Goal: Task Accomplishment & Management: Manage account settings

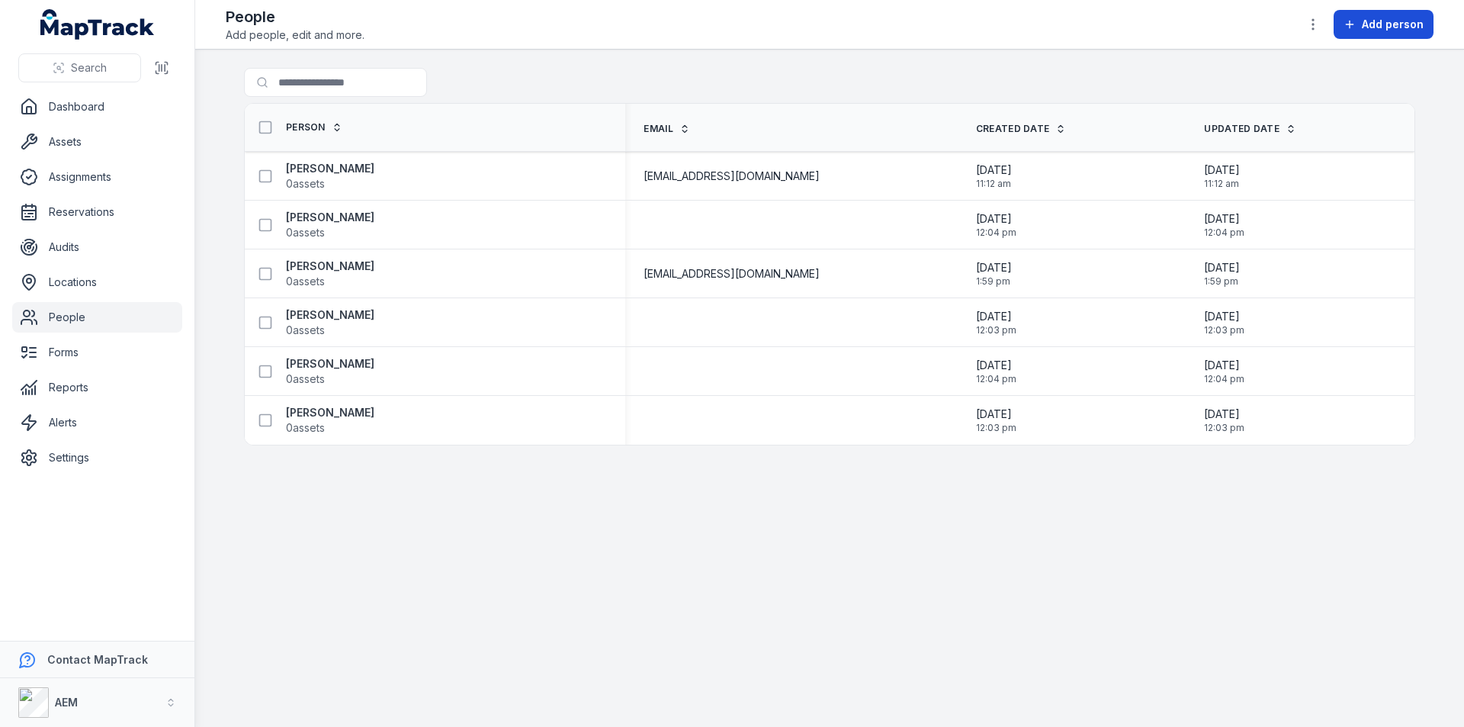
click at [1408, 24] on span "Add person" at bounding box center [1393, 24] width 62 height 15
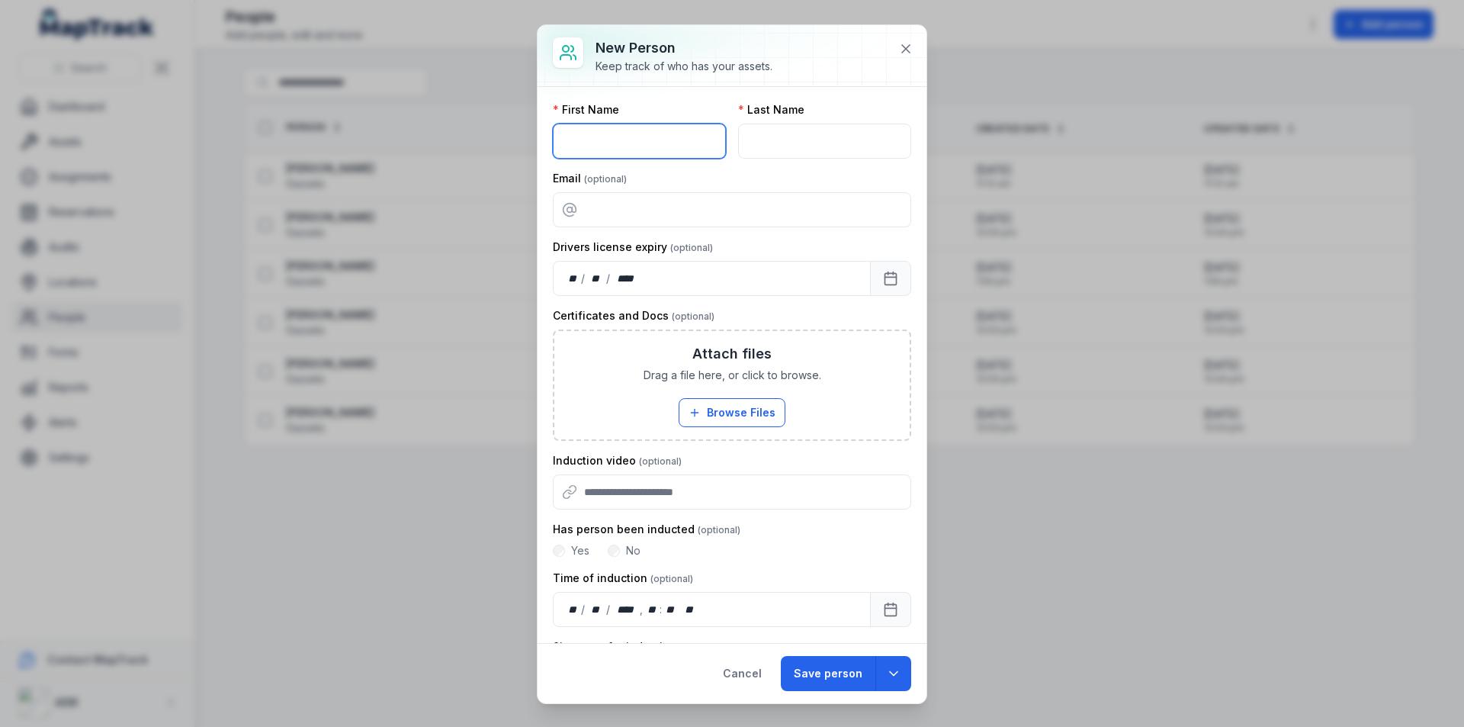
click at [630, 146] on input "text" at bounding box center [639, 141] width 173 height 35
type input "*******"
type input "**********"
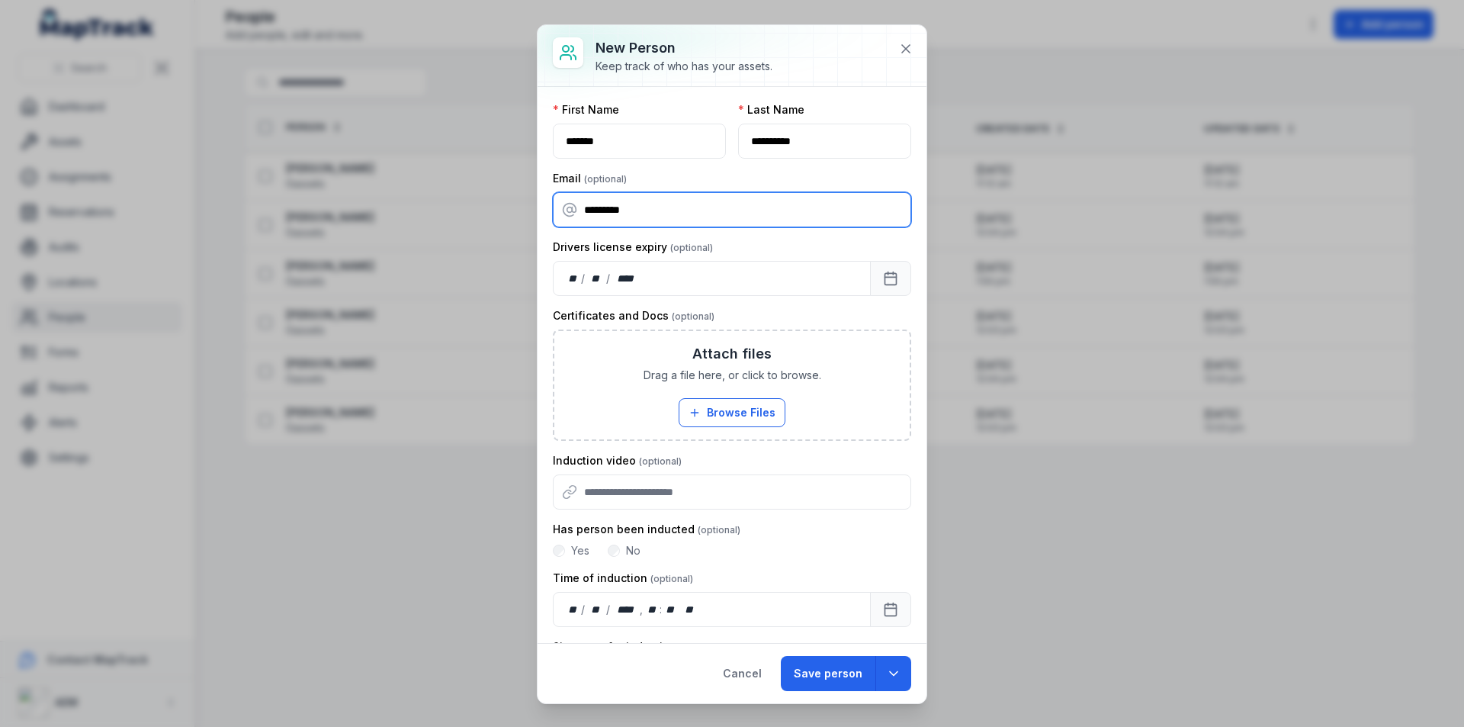
type input "**********"
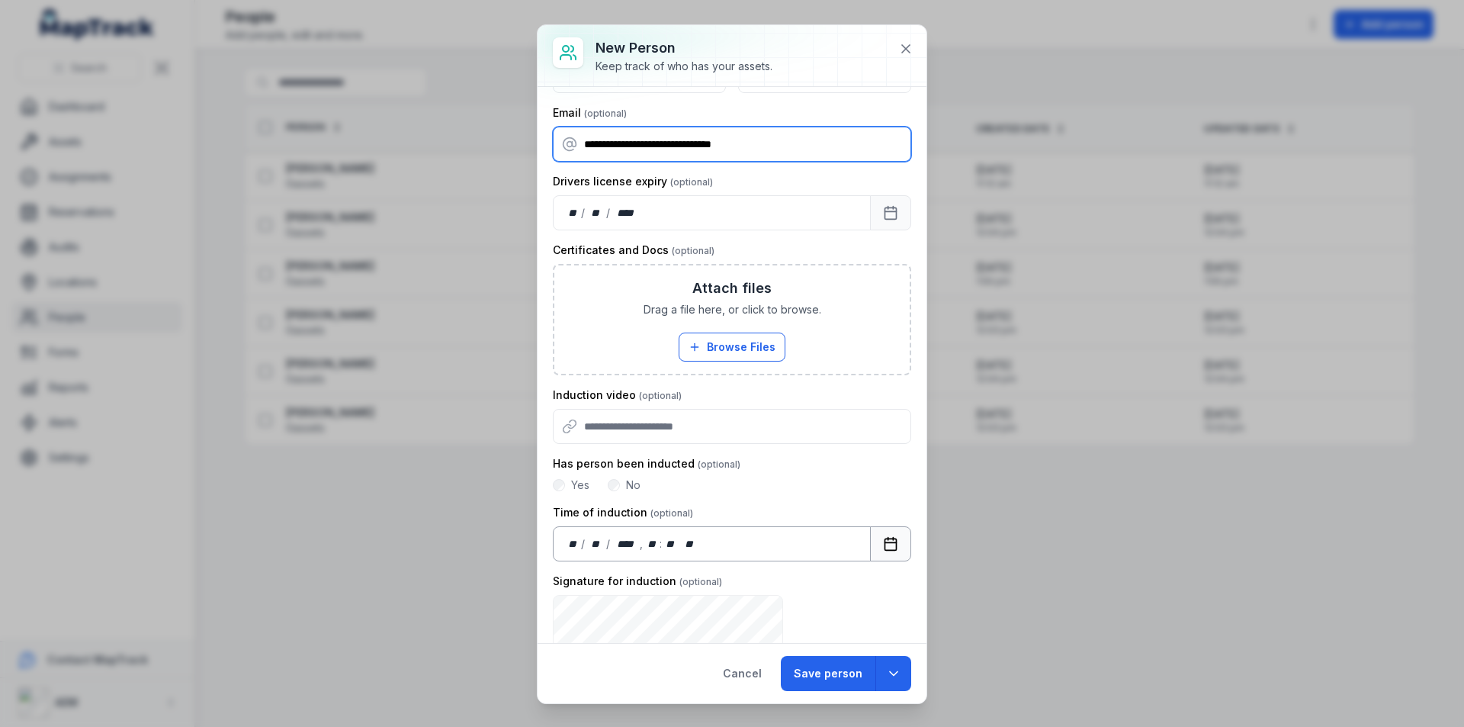
scroll to position [222, 0]
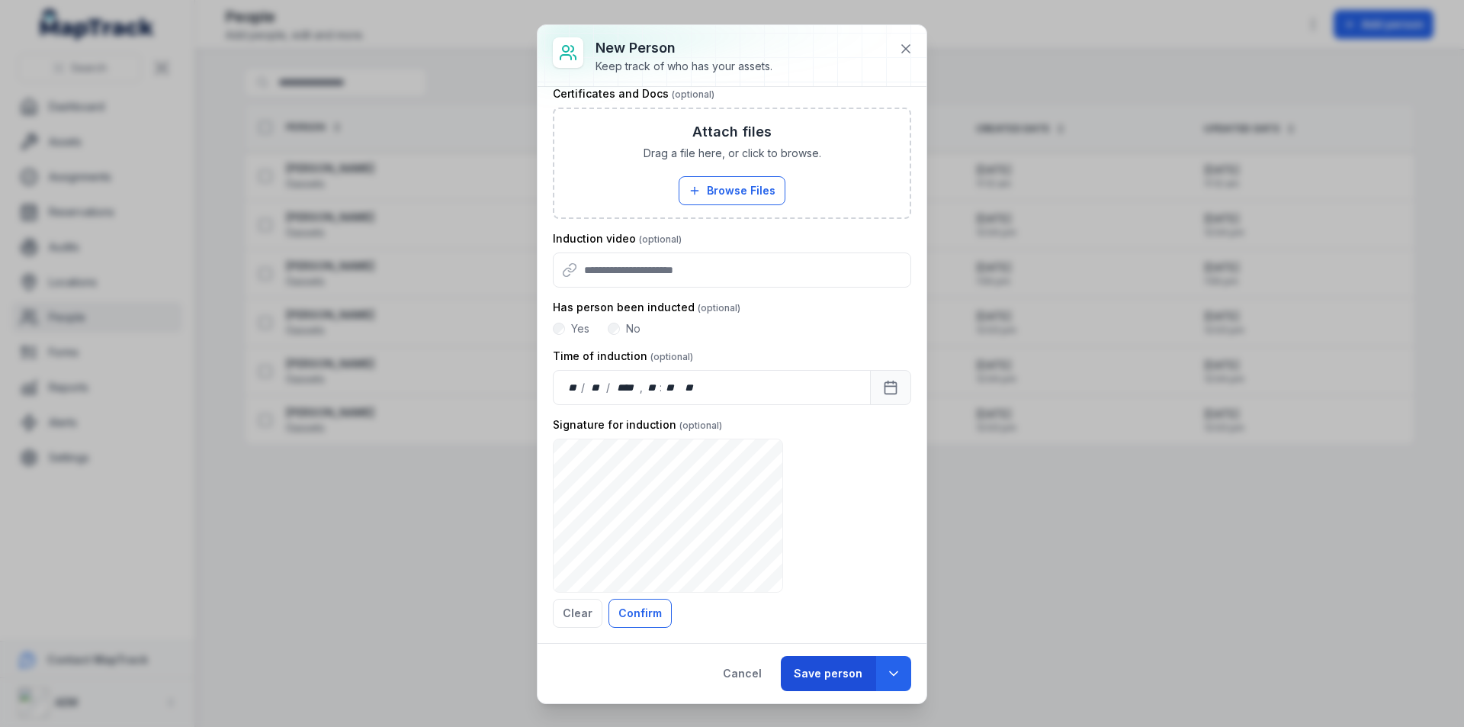
click at [824, 674] on button "Save person" at bounding box center [828, 673] width 95 height 35
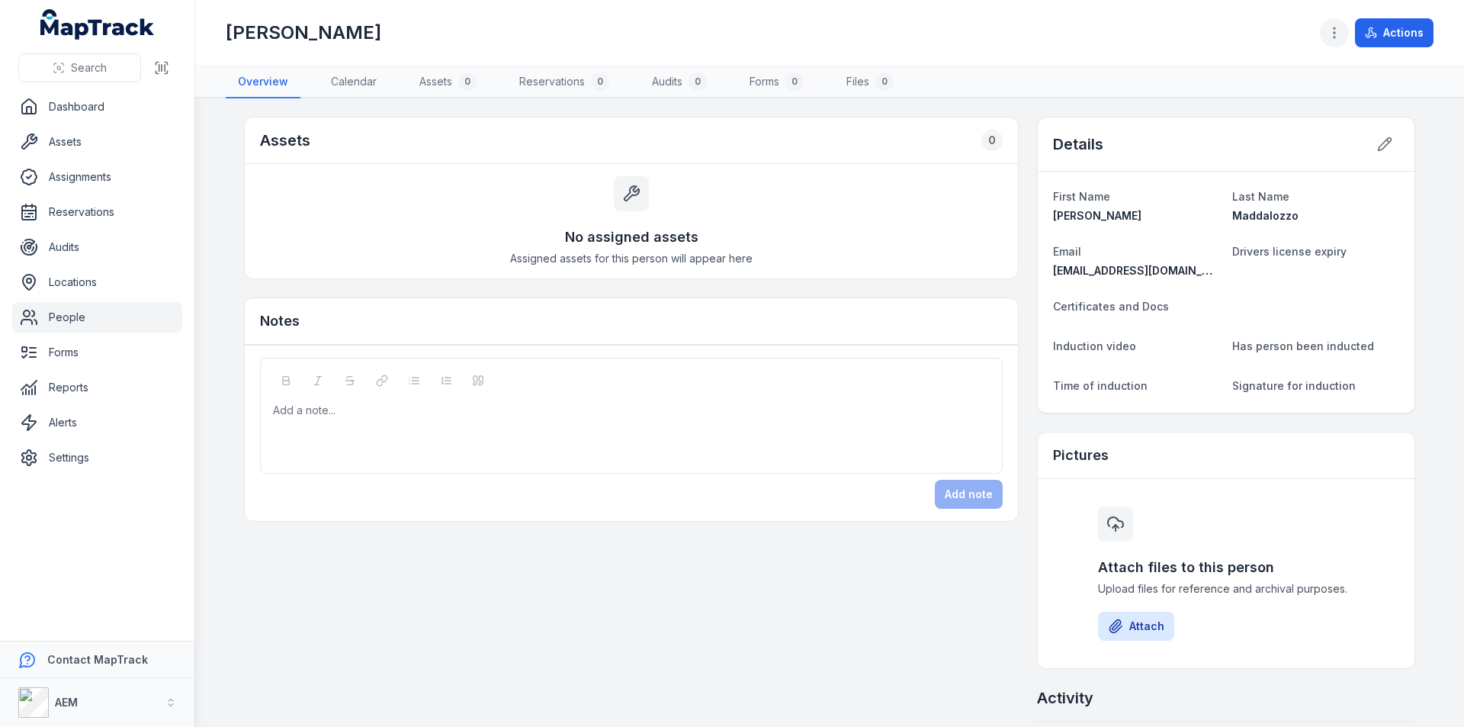
click at [1337, 30] on icon "button" at bounding box center [1334, 32] width 15 height 15
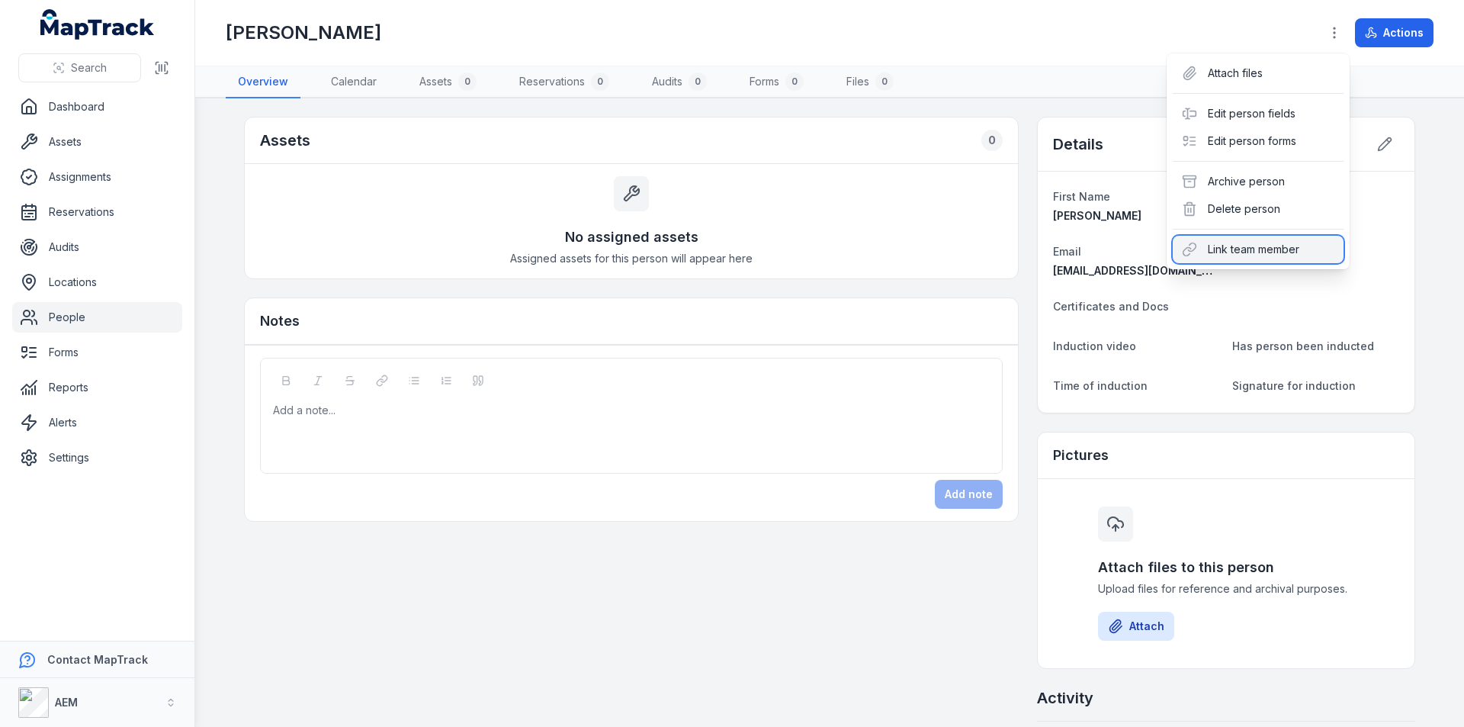
click at [1260, 249] on div "Link team member" at bounding box center [1258, 249] width 171 height 27
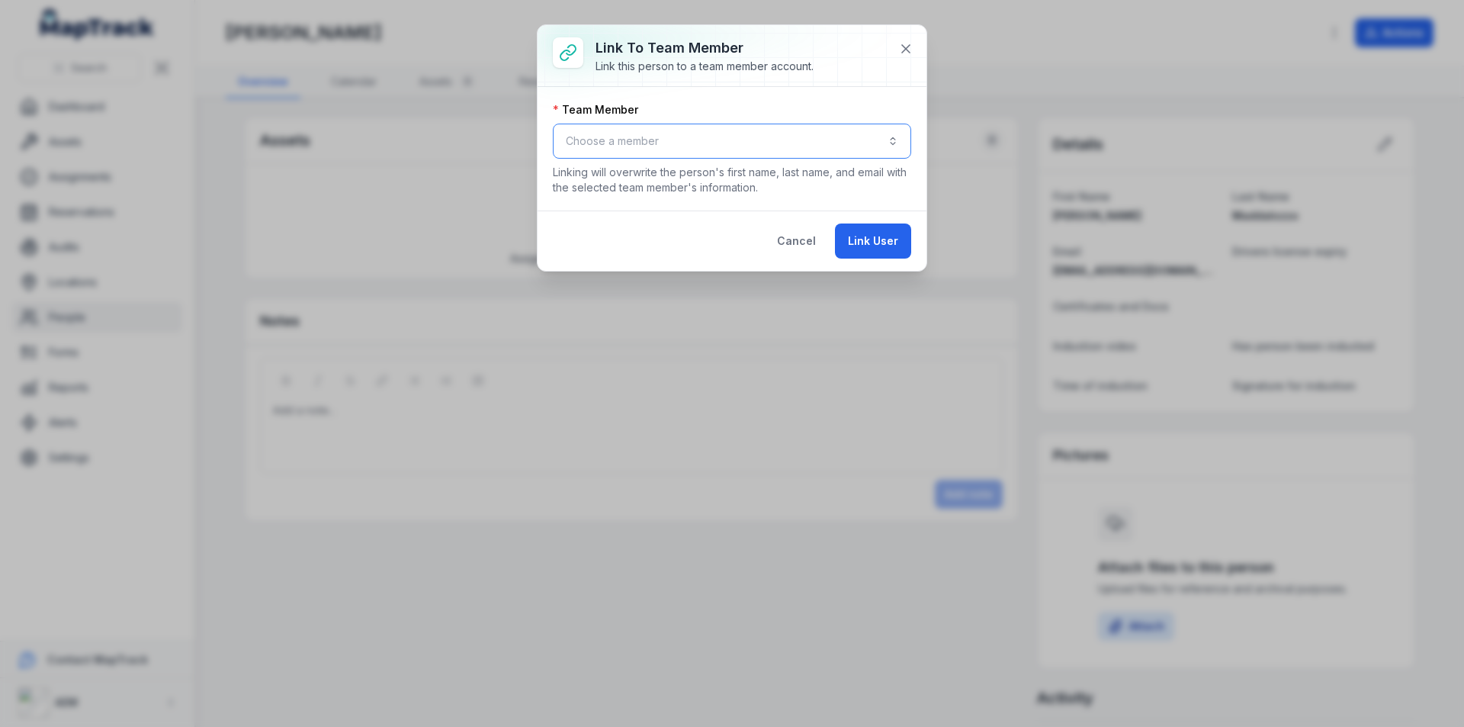
click at [653, 138] on button "Choose a member" at bounding box center [732, 141] width 358 height 35
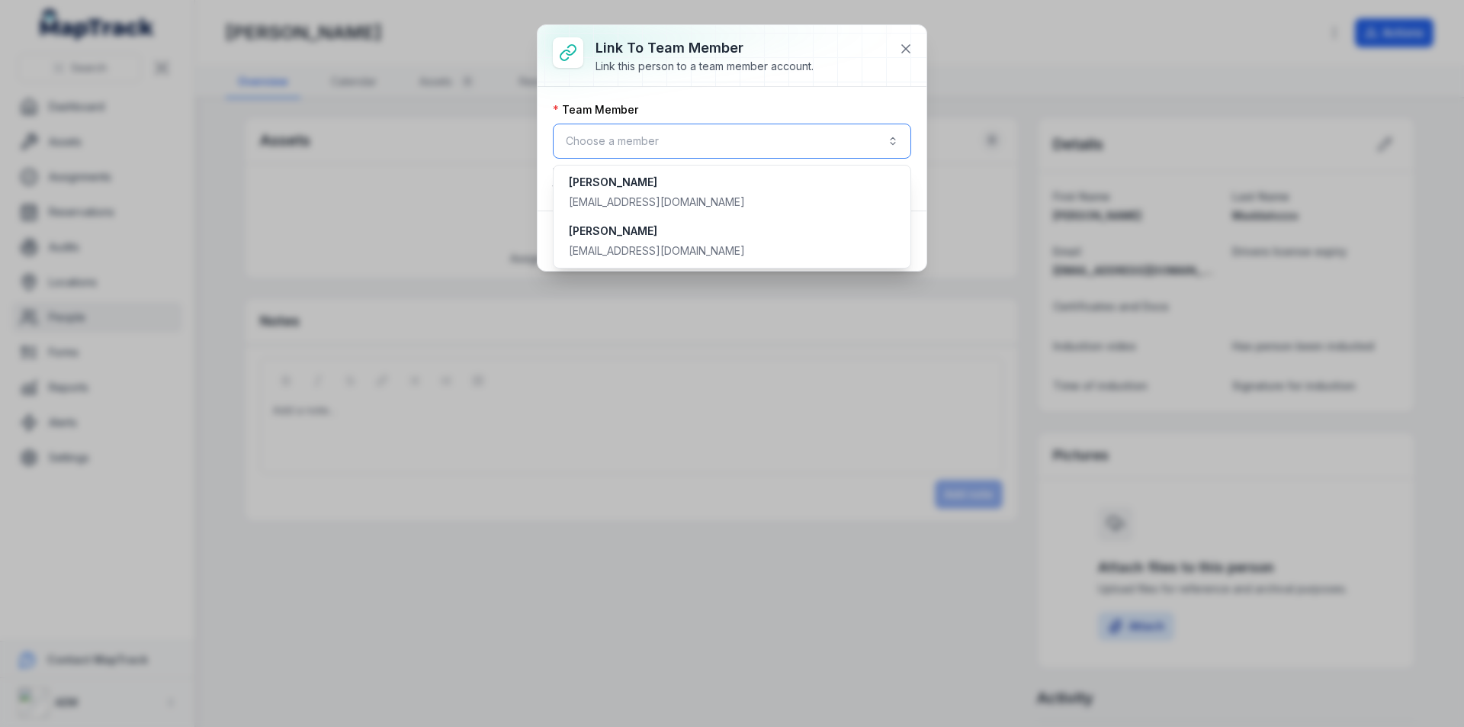
click at [629, 136] on button "Choose a member" at bounding box center [732, 141] width 358 height 35
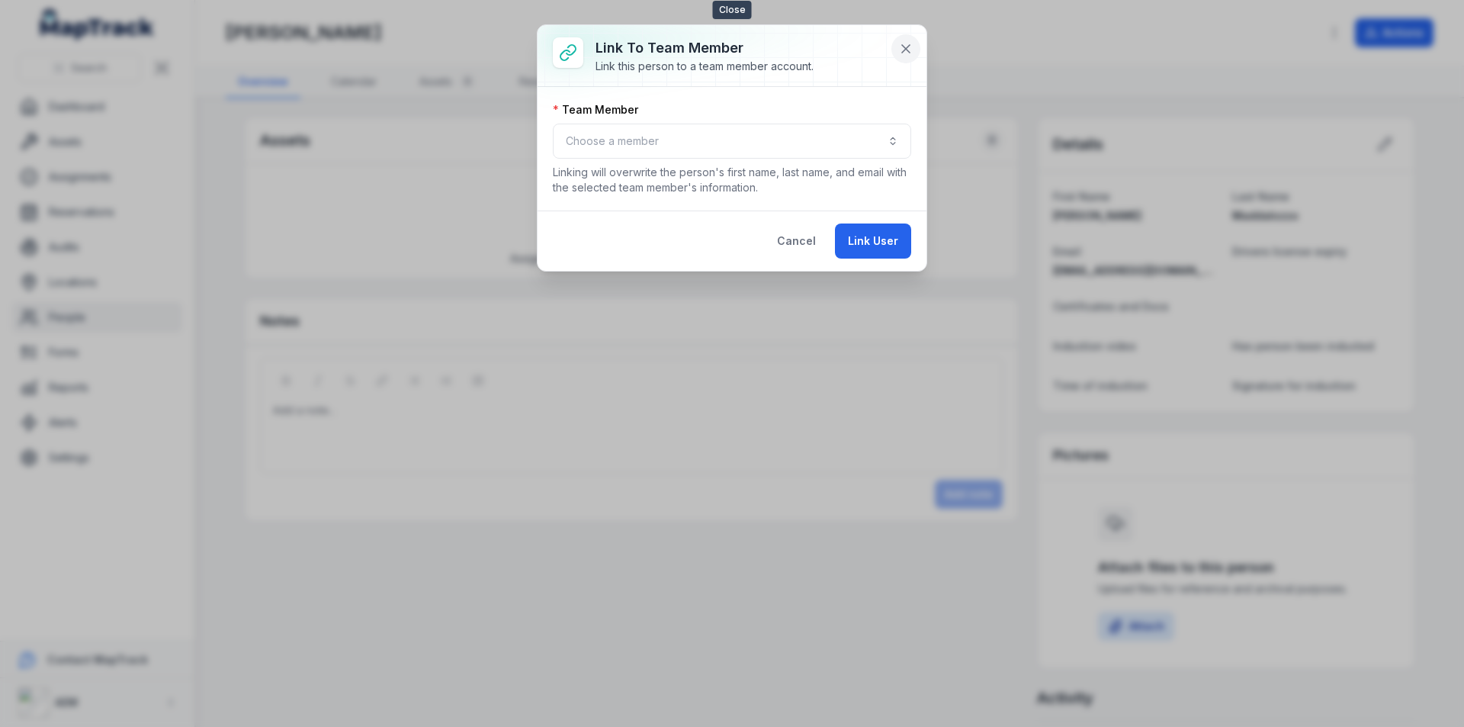
click at [903, 48] on icon at bounding box center [905, 48] width 15 height 15
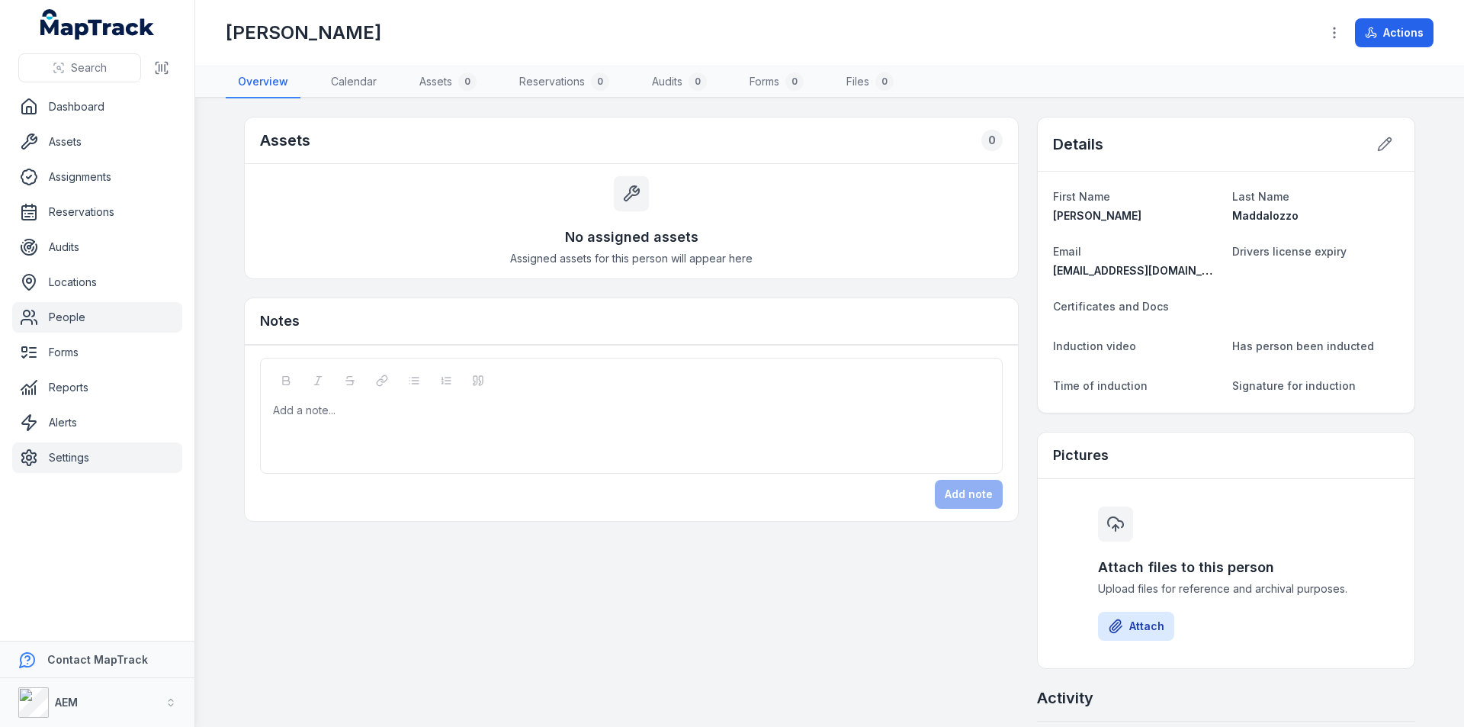
click at [72, 458] on link "Settings" at bounding box center [97, 457] width 170 height 30
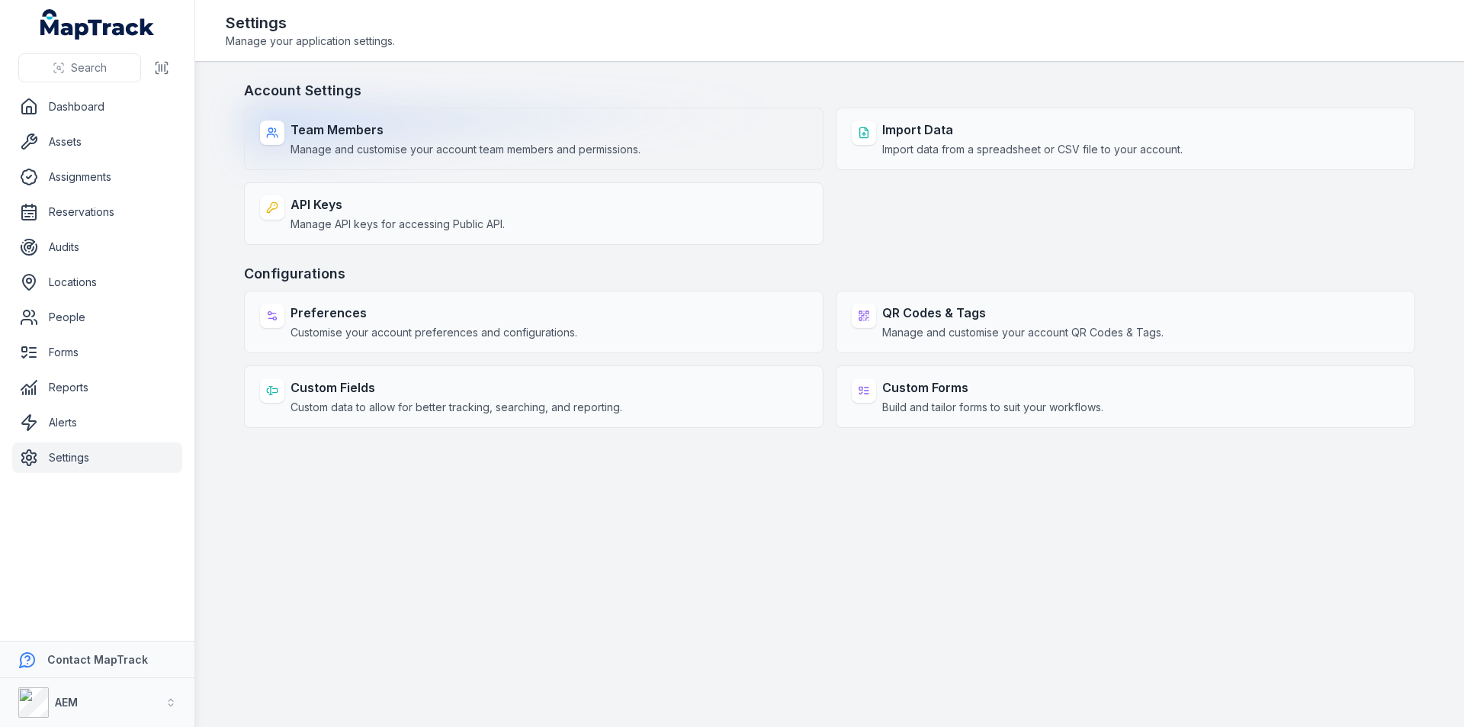
click at [335, 133] on strong "Team Members" at bounding box center [465, 129] width 350 height 18
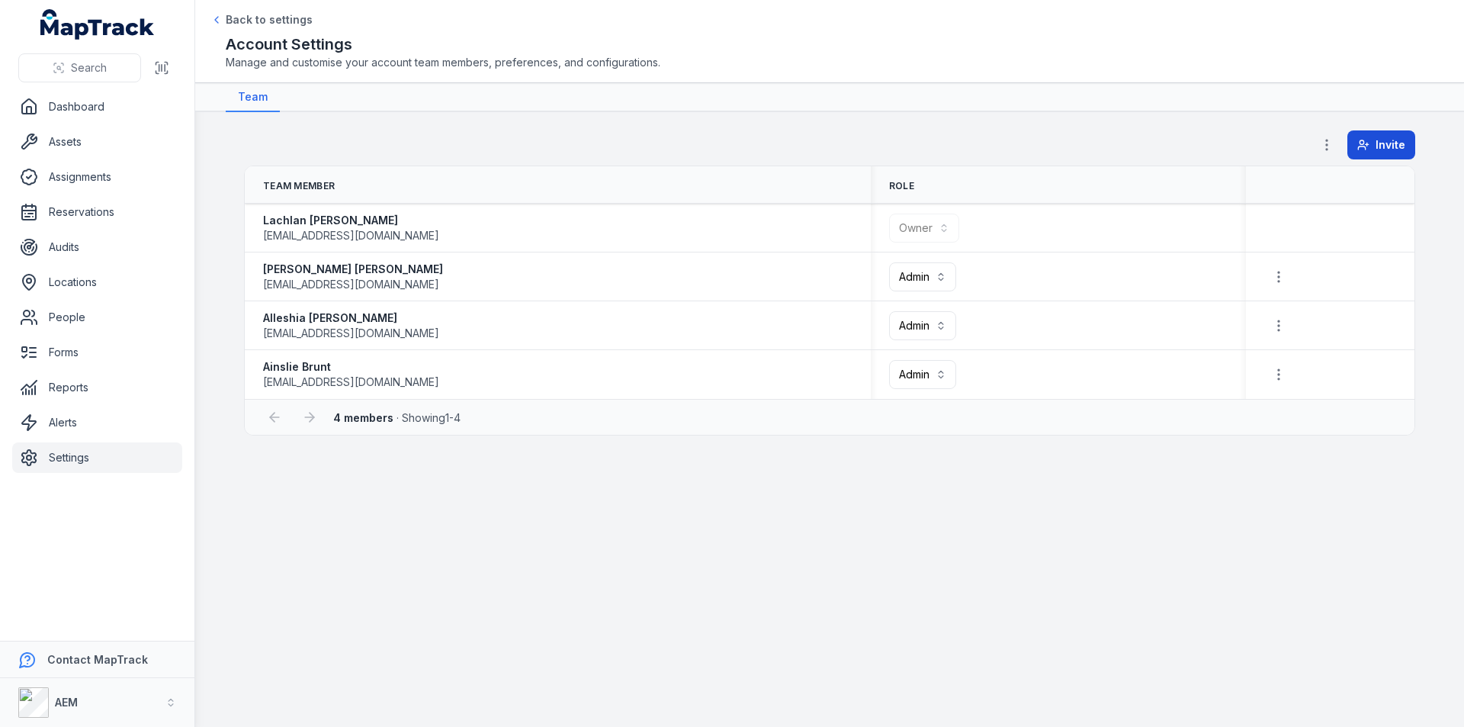
click at [1395, 145] on span "Invite" at bounding box center [1390, 144] width 30 height 15
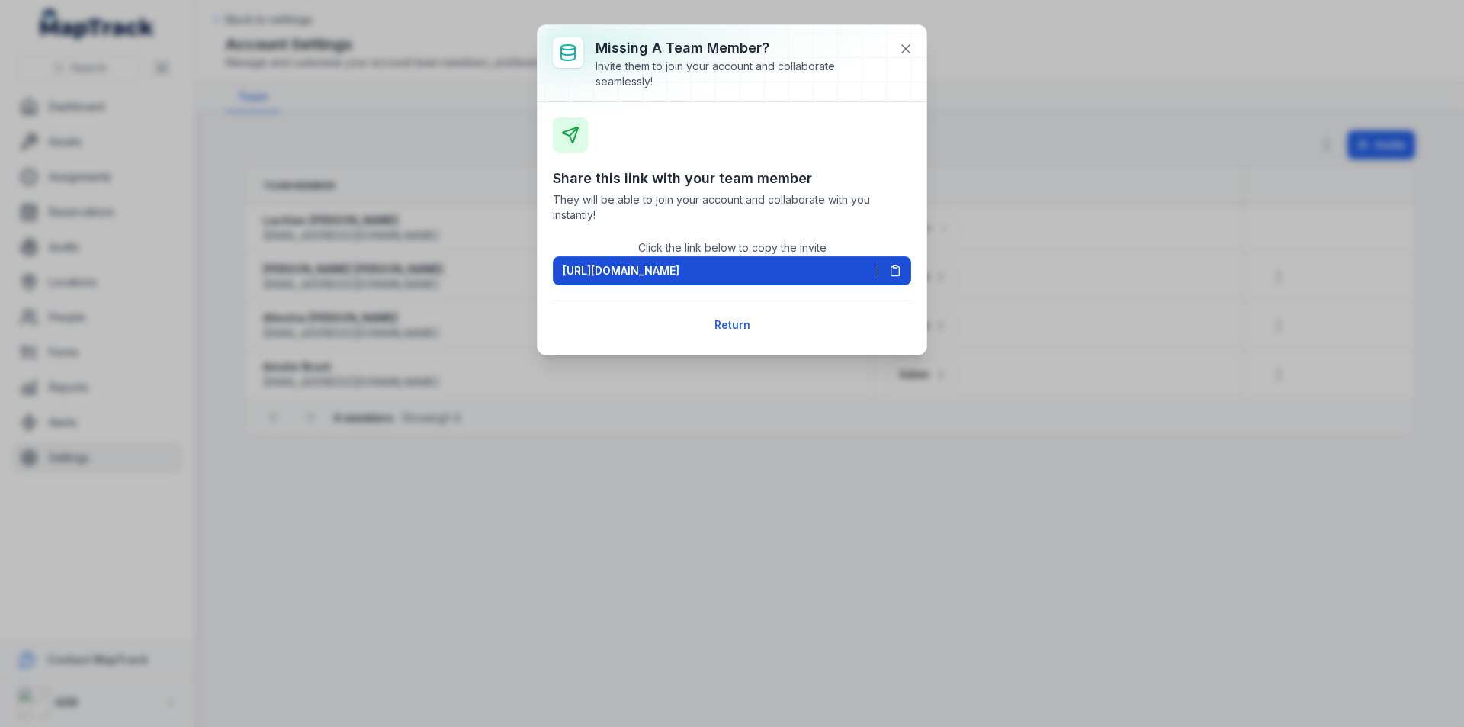
click at [679, 268] on span "https://app.maptrack.com/invite/LS3TPWYvrQcMjqkbipJ31vqaDFiAUQfHggo5WbDe" at bounding box center [621, 270] width 117 height 15
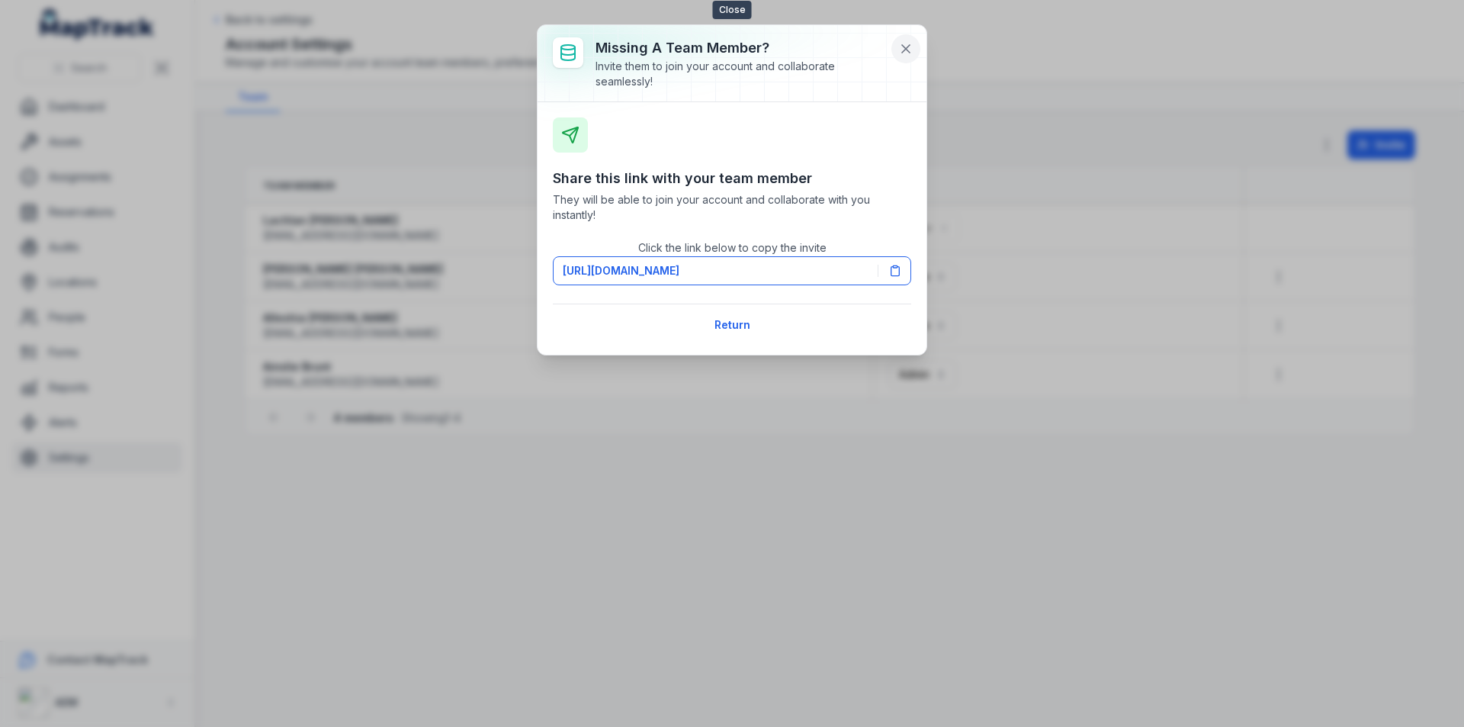
click at [907, 47] on icon at bounding box center [906, 49] width 8 height 8
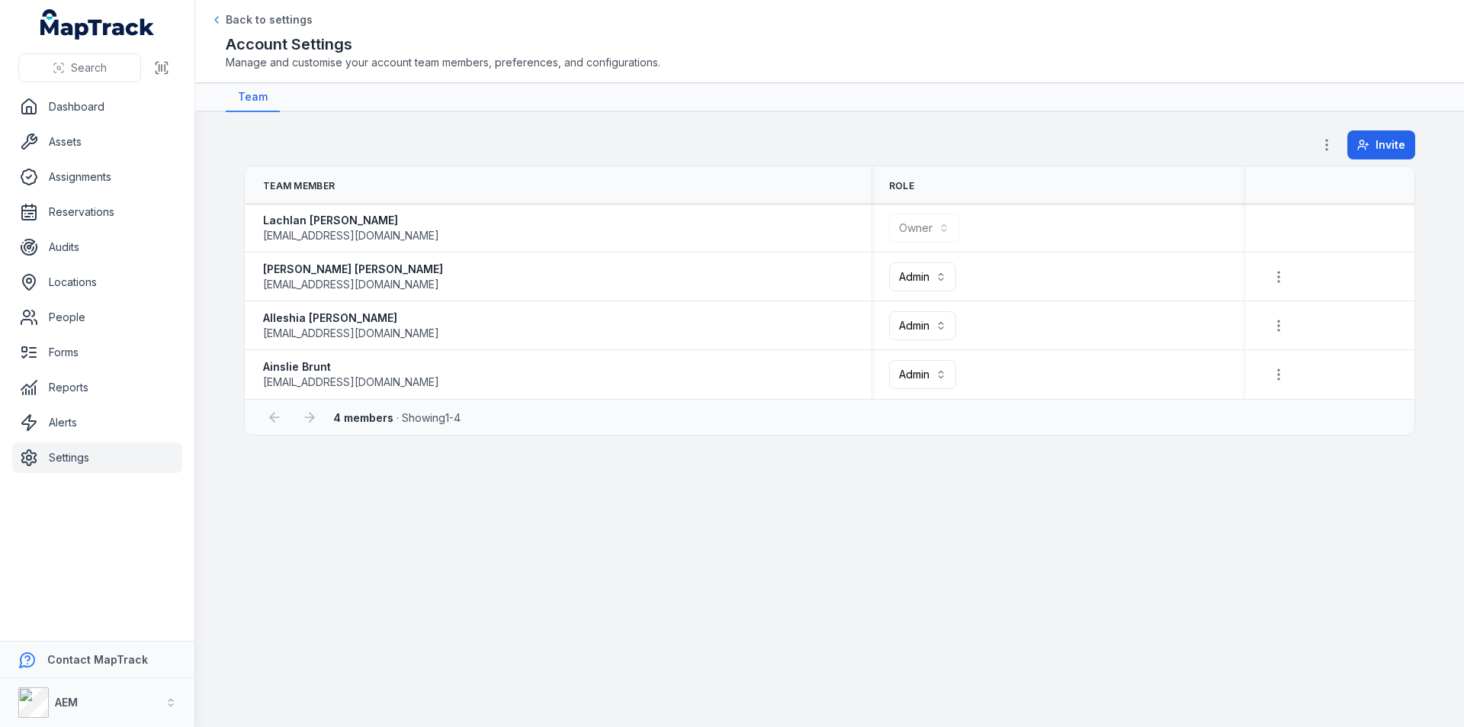
click at [1327, 141] on circle "button" at bounding box center [1327, 141] width 2 height 2
click at [705, 132] on div "Invite" at bounding box center [829, 147] width 1171 height 35
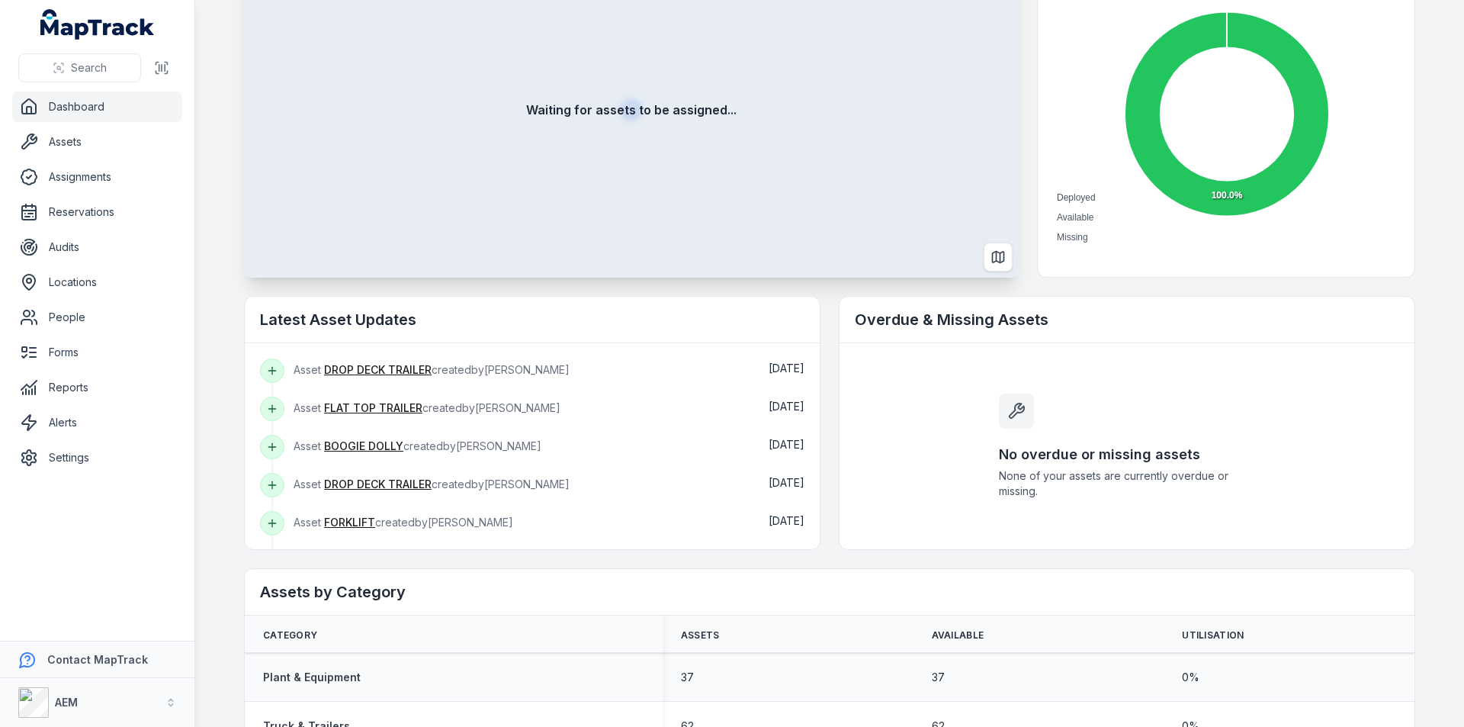
scroll to position [244, 0]
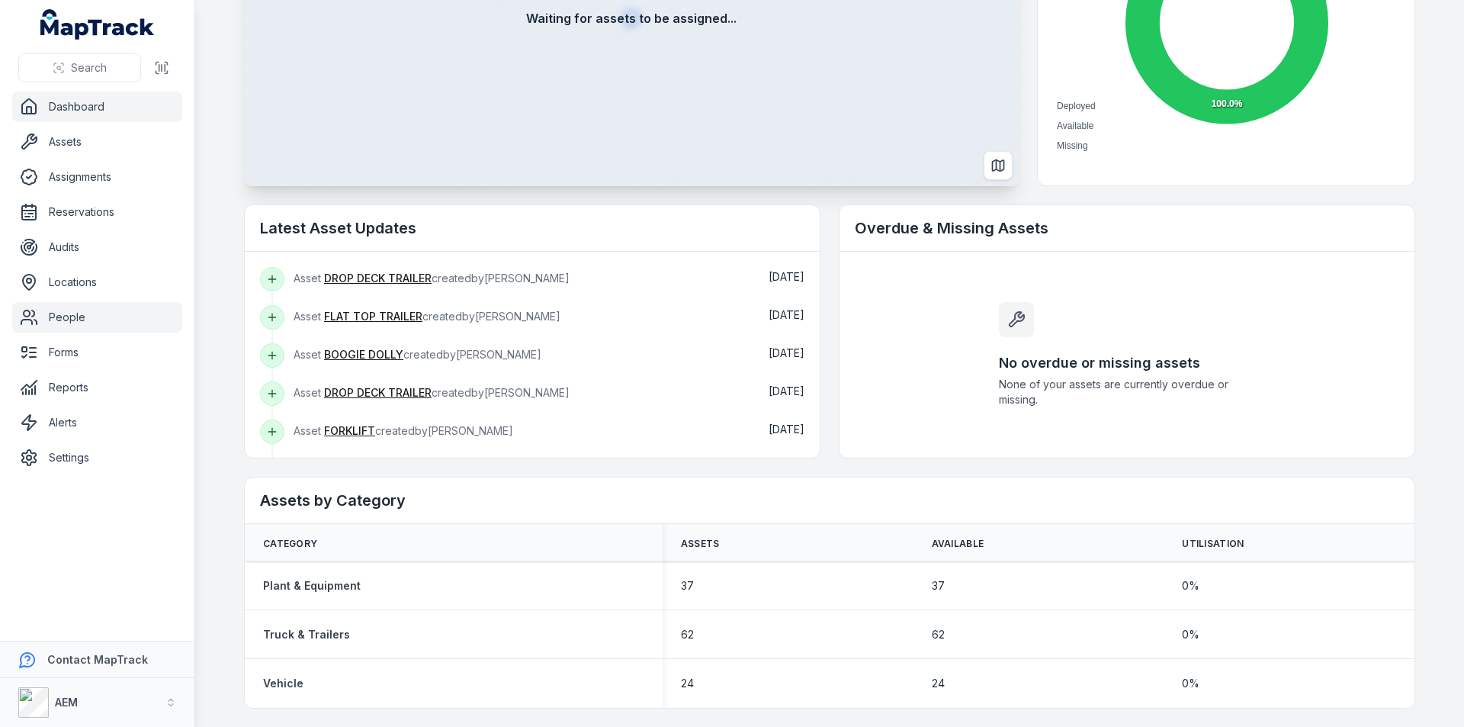
click at [72, 313] on link "People" at bounding box center [97, 317] width 170 height 30
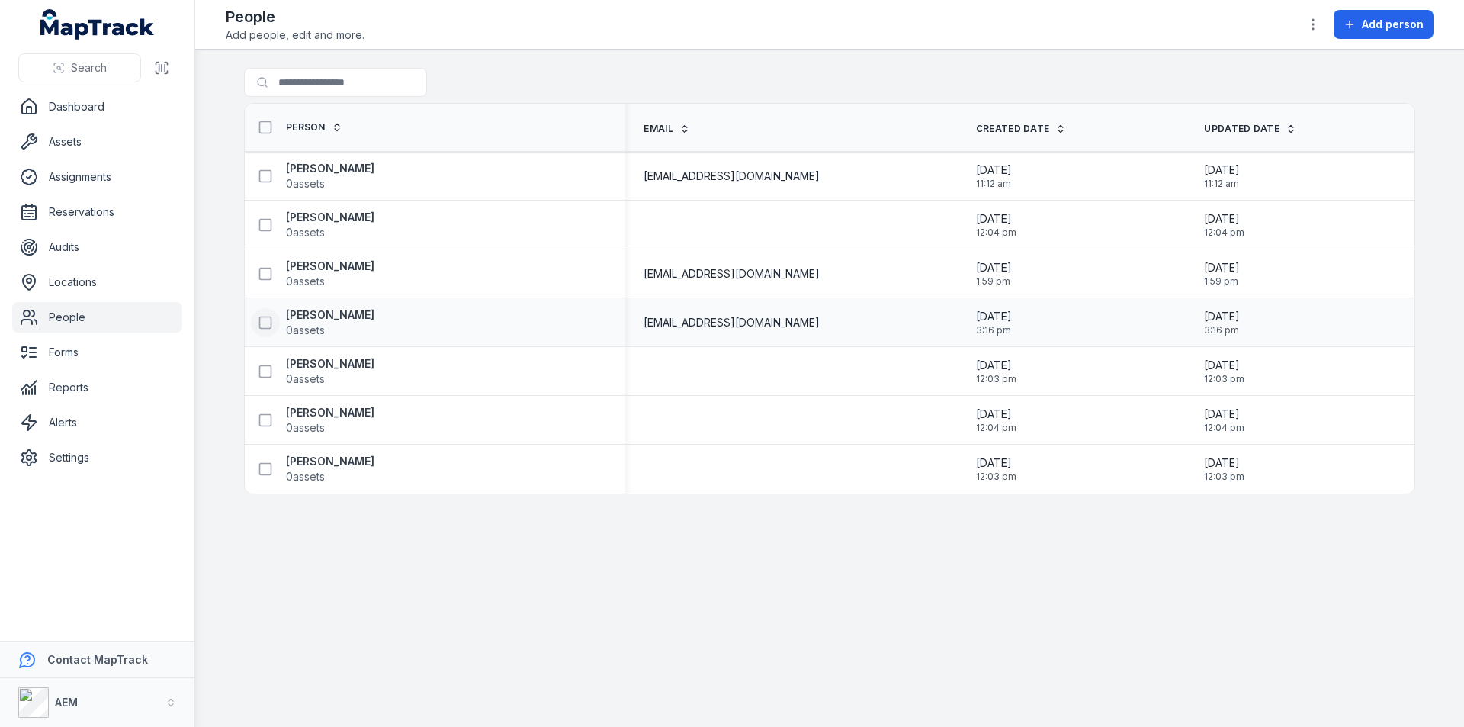
click at [262, 326] on icon at bounding box center [265, 322] width 15 height 15
click at [1314, 21] on icon "button" at bounding box center [1312, 24] width 15 height 15
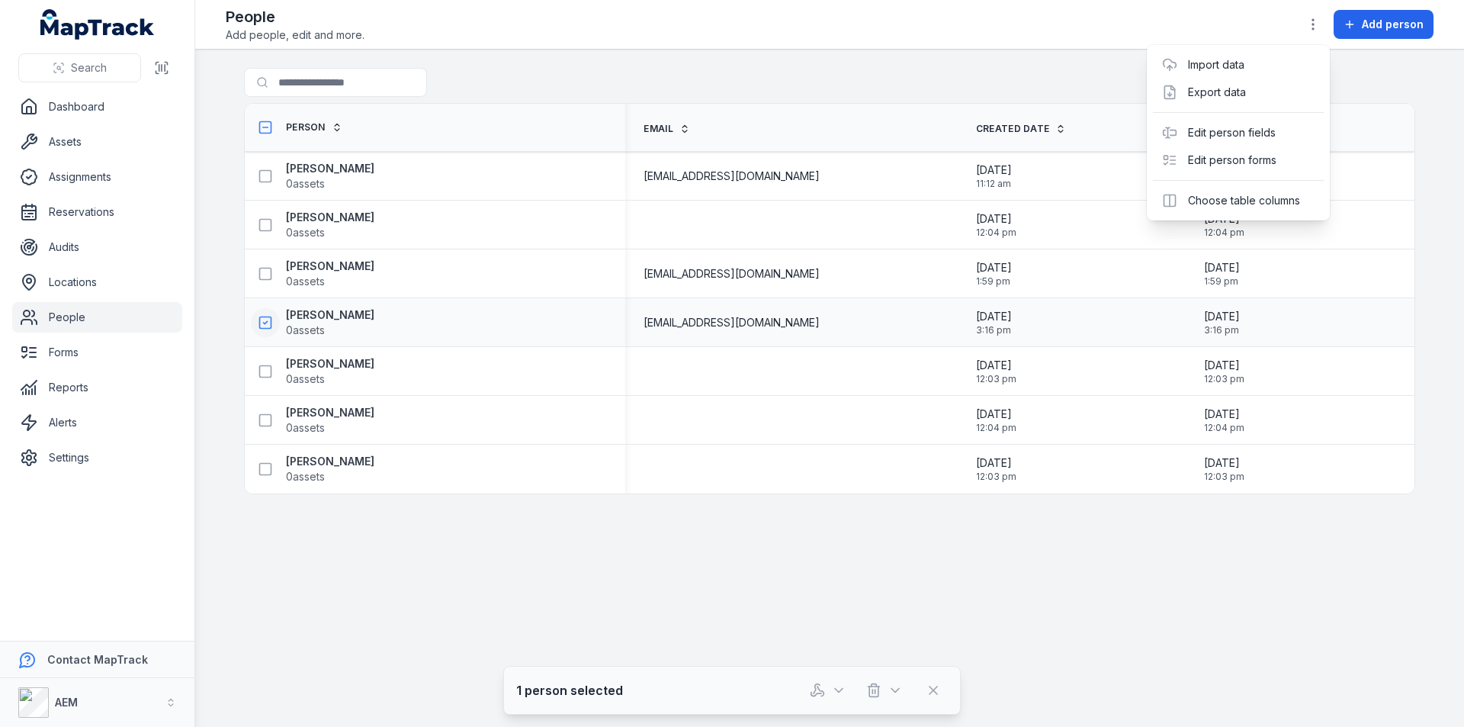
click at [820, 75] on div "Toggle Navigation People Add people, edit and more. Add person Search for peopl…" at bounding box center [829, 363] width 1269 height 727
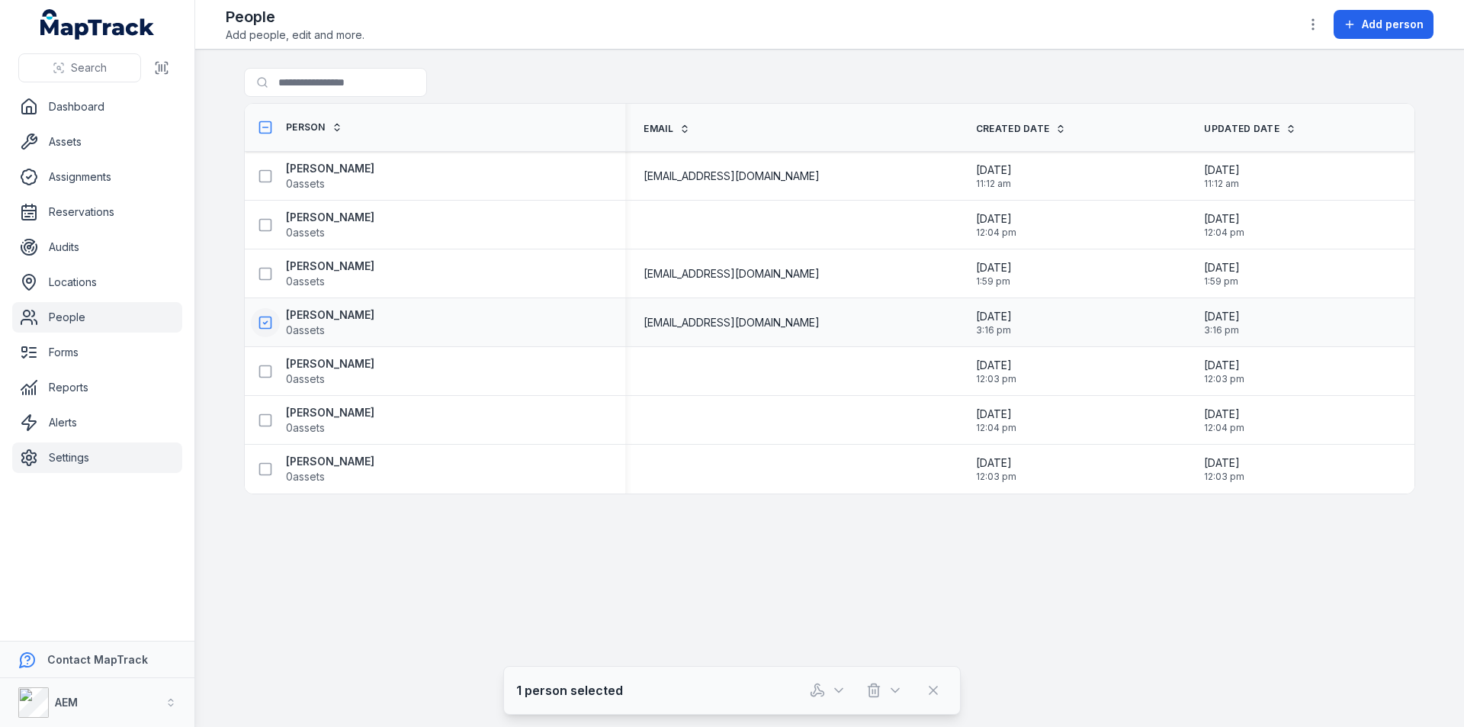
click at [104, 460] on link "Settings" at bounding box center [97, 457] width 170 height 30
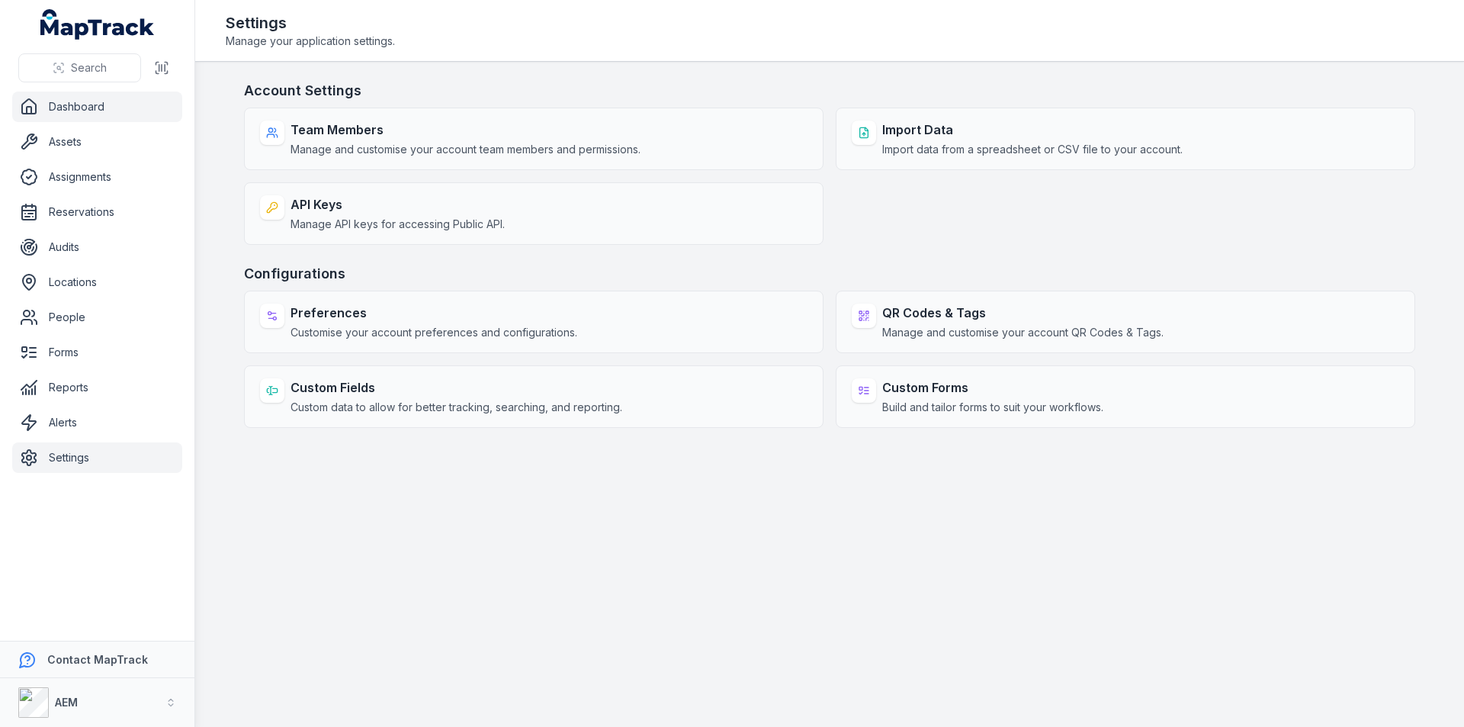
click at [88, 105] on link "Dashboard" at bounding box center [97, 106] width 170 height 30
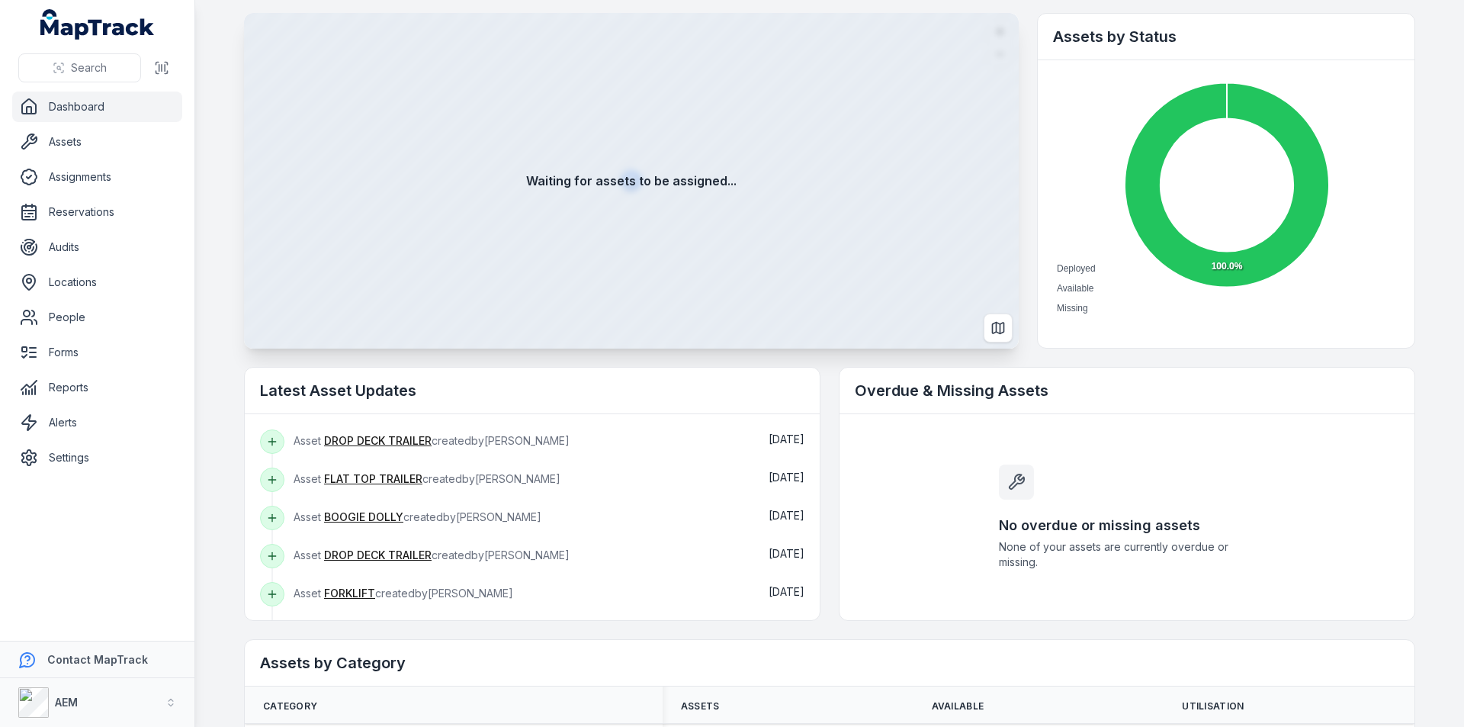
scroll to position [244, 0]
